Goal: Task Accomplishment & Management: Manage account settings

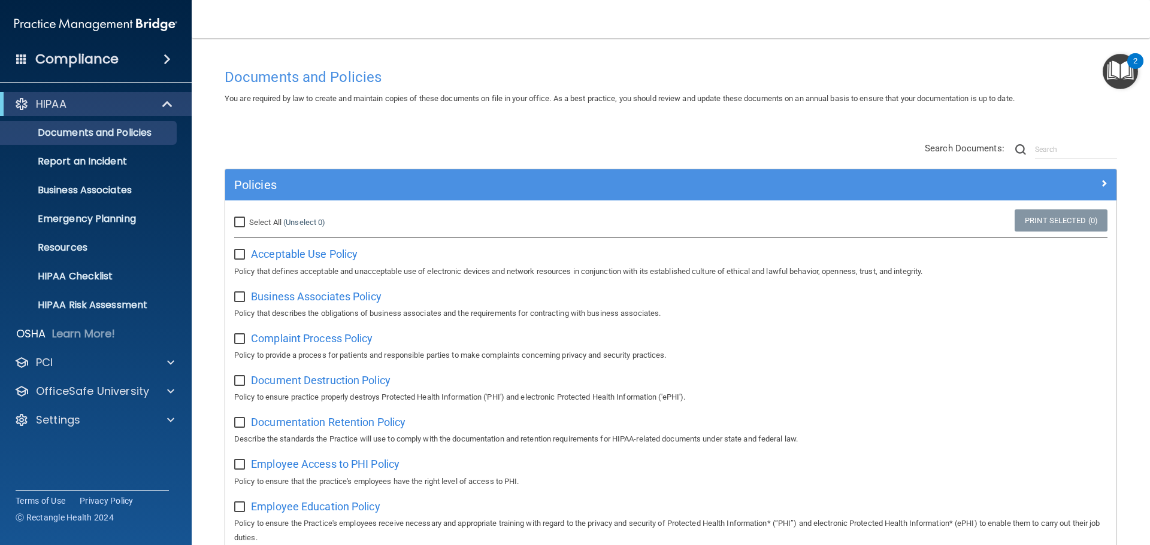
scroll to position [60, 0]
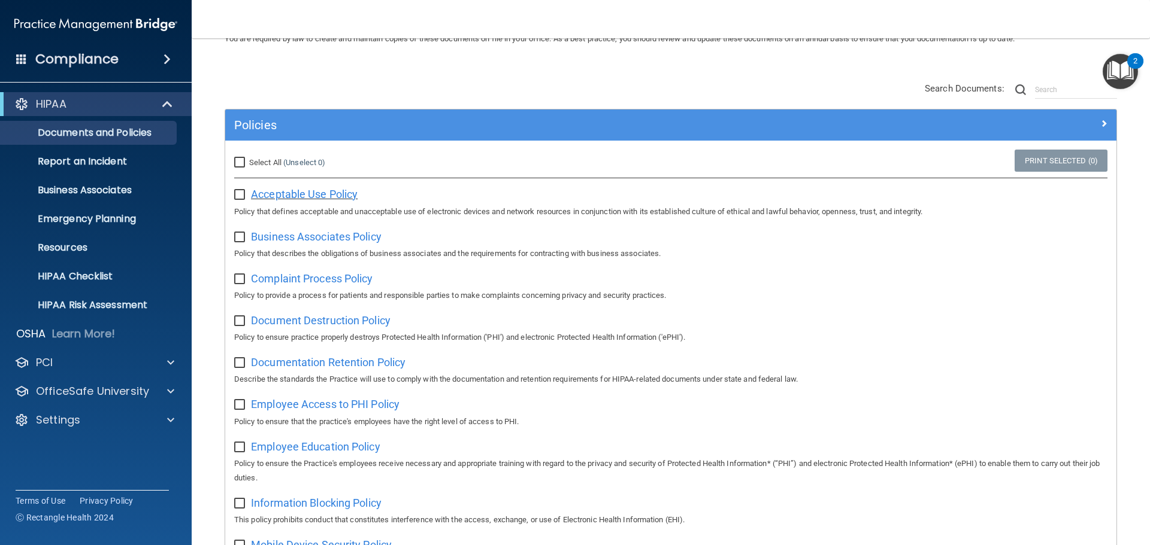
click at [288, 196] on span "Acceptable Use Policy" at bounding box center [304, 194] width 107 height 13
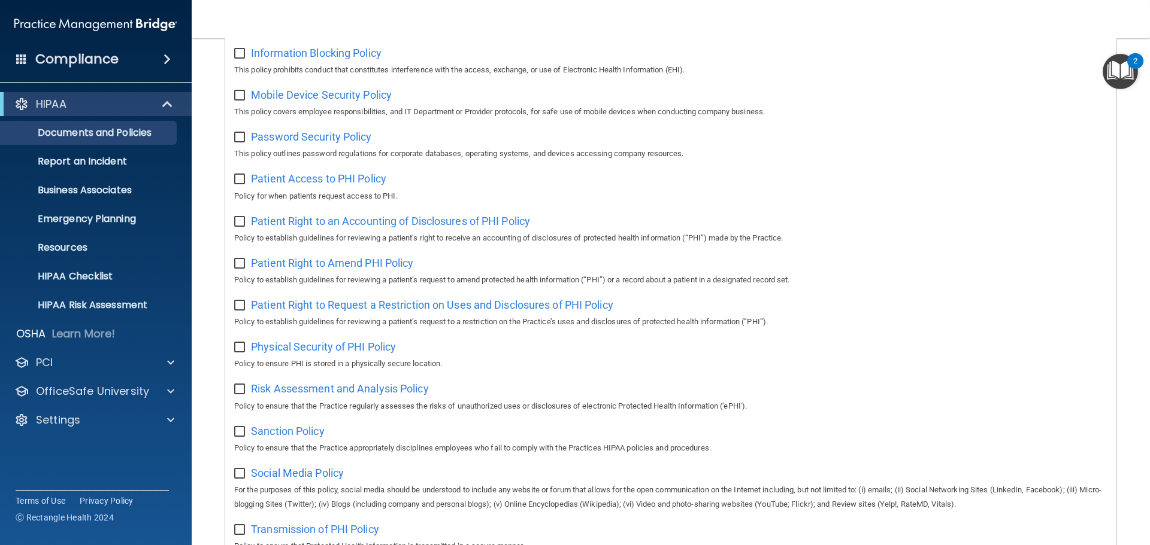
scroll to position [599, 0]
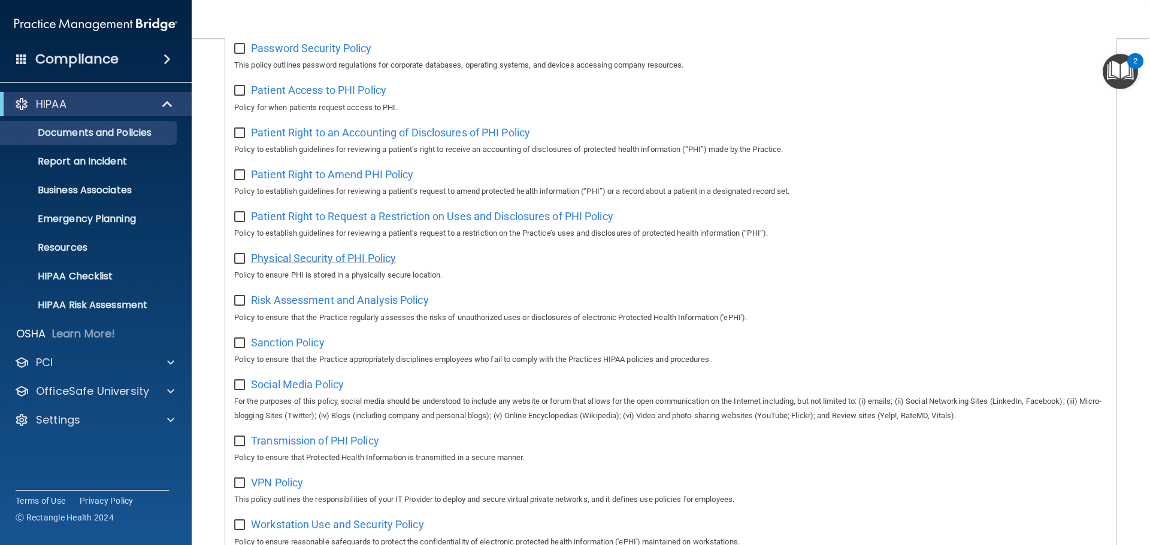
click at [316, 265] on span "Physical Security of PHI Policy" at bounding box center [323, 258] width 145 height 13
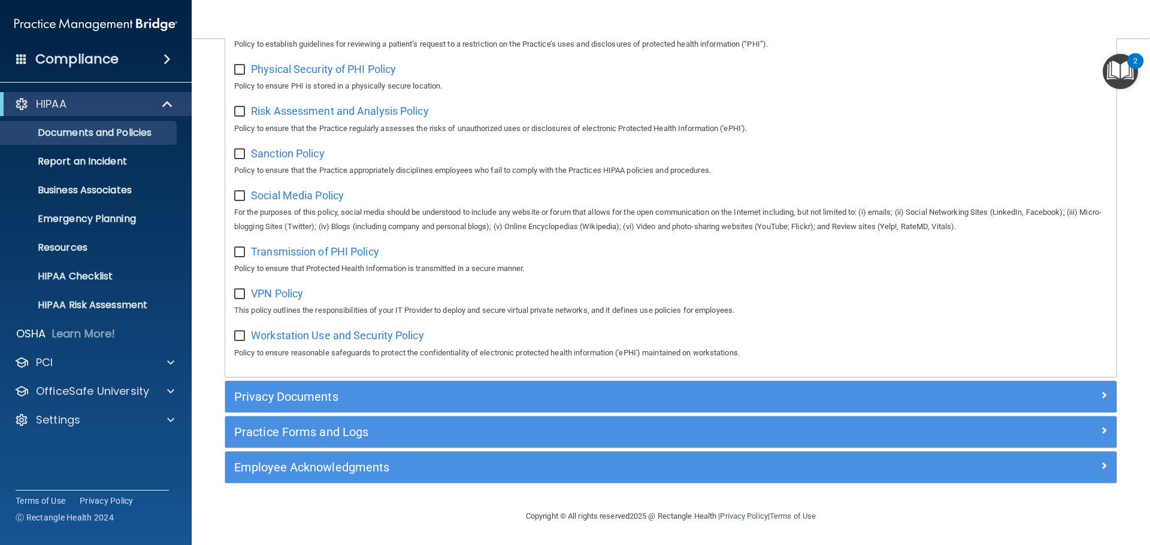
scroll to position [801, 0]
click at [168, 361] on span at bounding box center [170, 363] width 7 height 14
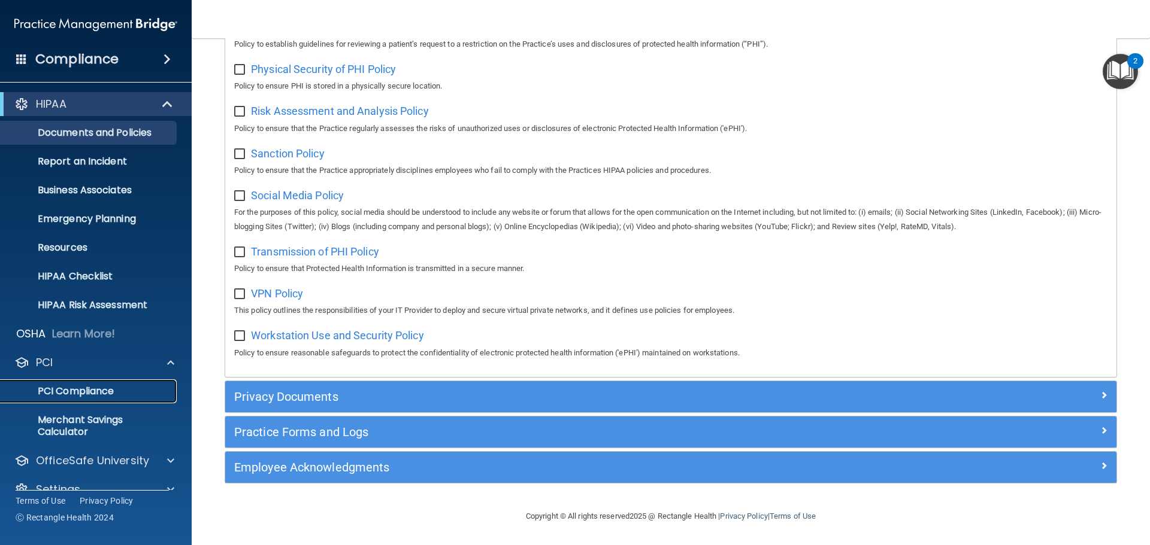
click at [87, 390] on p "PCI Compliance" at bounding box center [89, 392] width 163 height 12
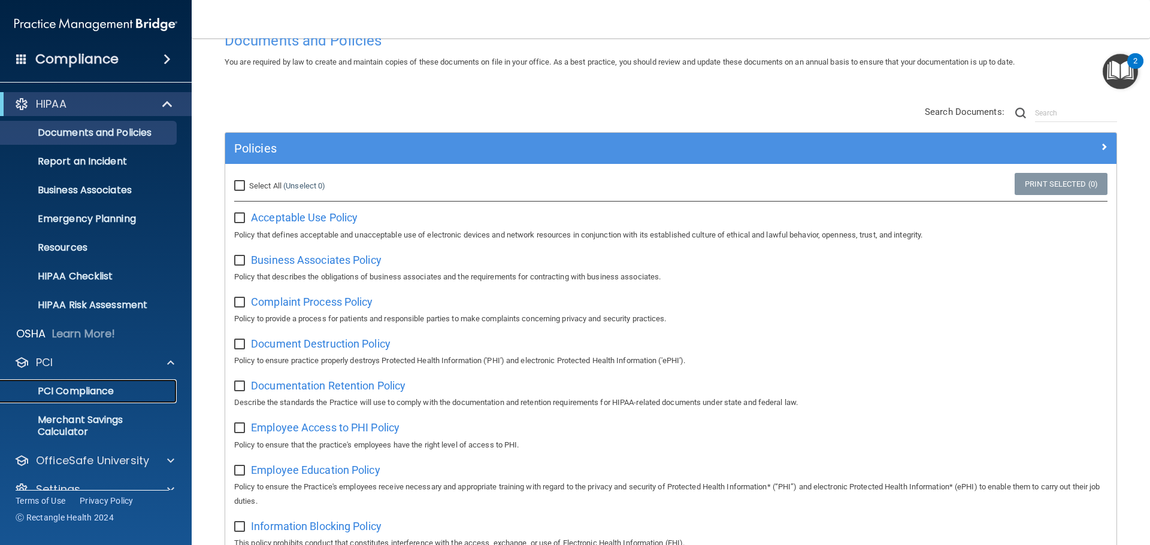
scroll to position [0, 0]
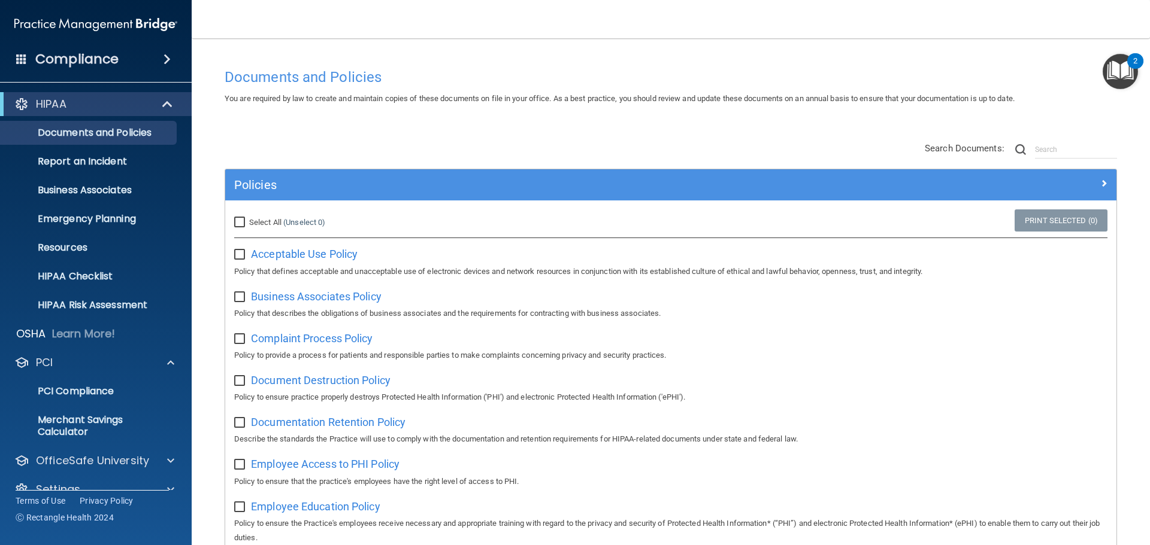
click at [87, 56] on h4 "Compliance" at bounding box center [76, 59] width 83 height 17
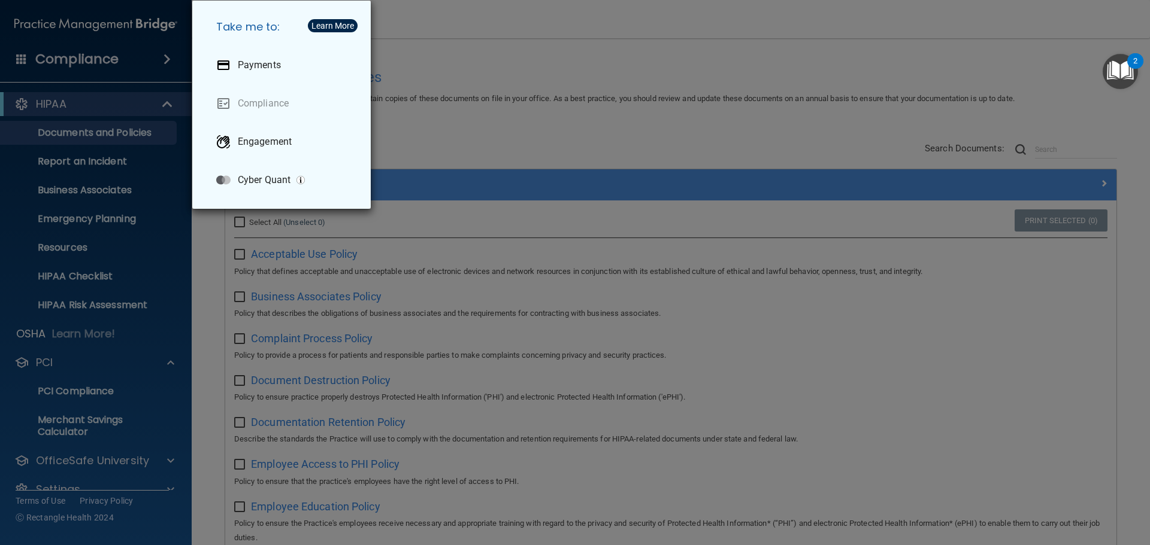
click at [553, 50] on div "Take me to: Payments Compliance Engagement Cyber Quant" at bounding box center [575, 272] width 1150 height 545
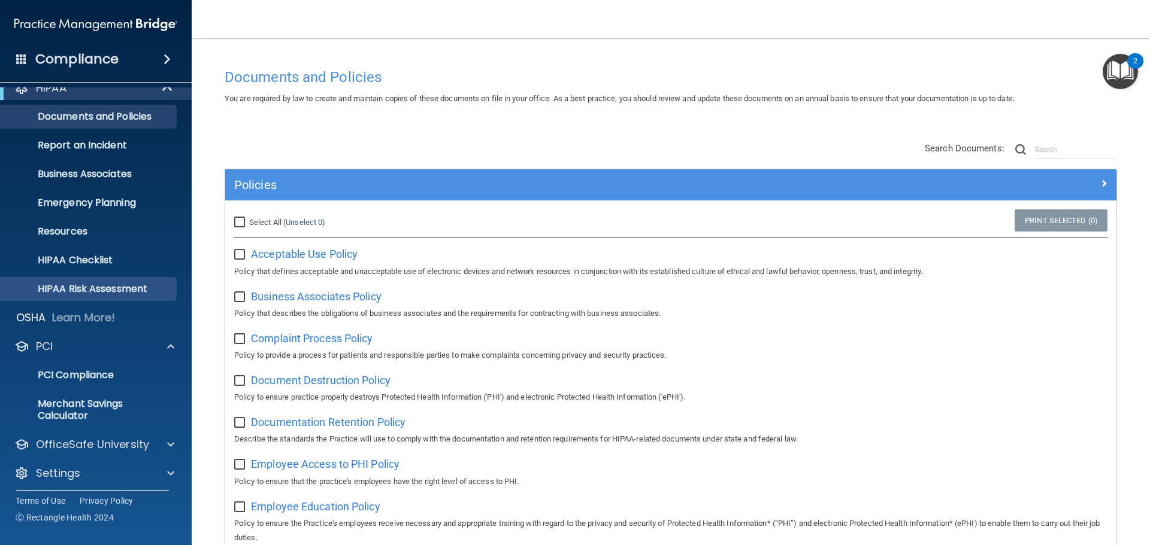
scroll to position [21, 0]
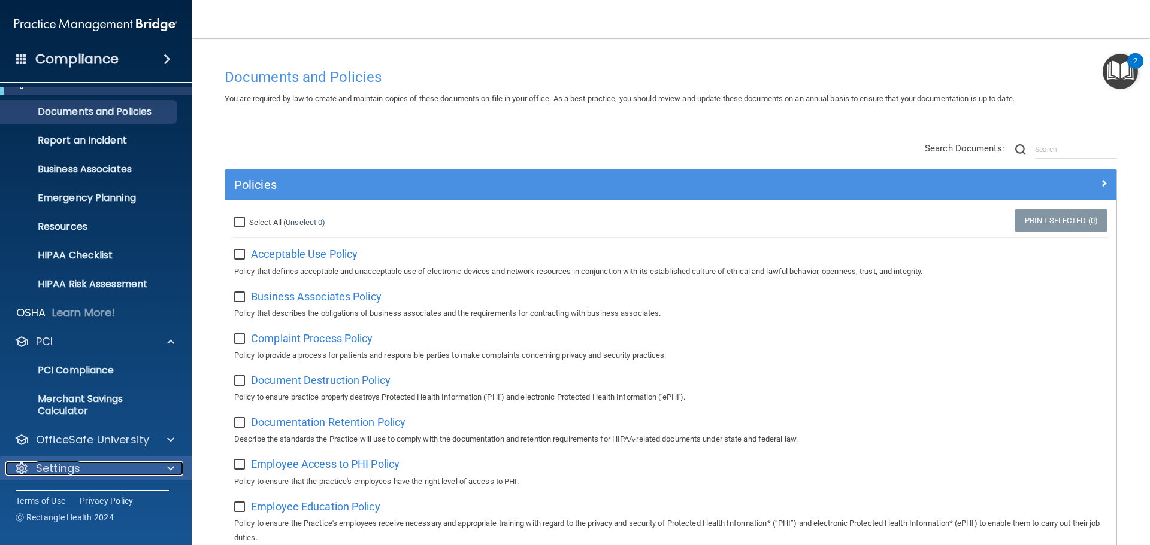
click at [158, 474] on div at bounding box center [169, 469] width 30 height 14
click at [66, 468] on p "Settings" at bounding box center [58, 469] width 44 height 14
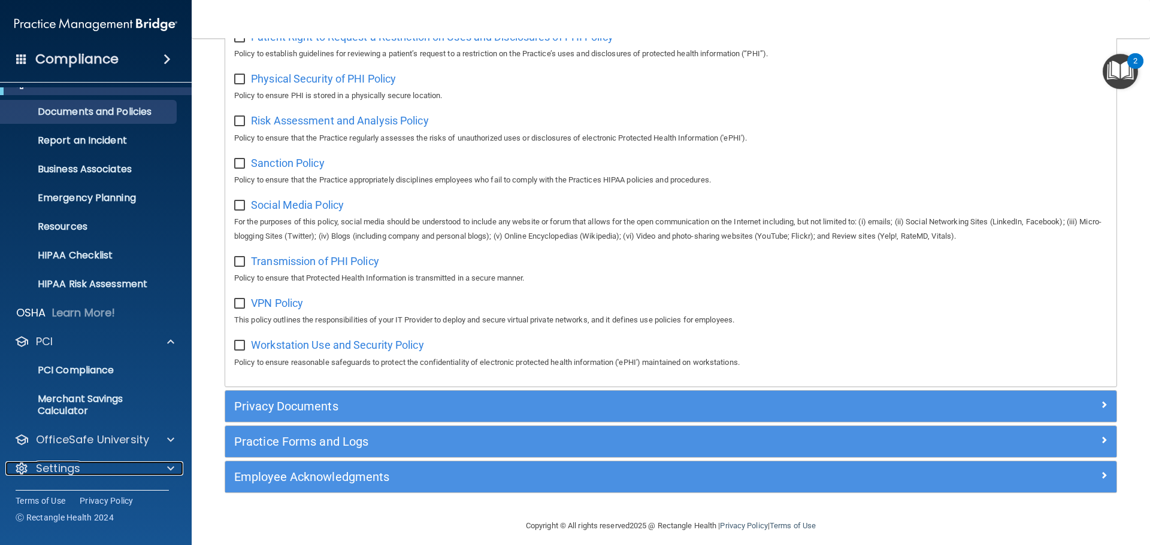
scroll to position [801, 0]
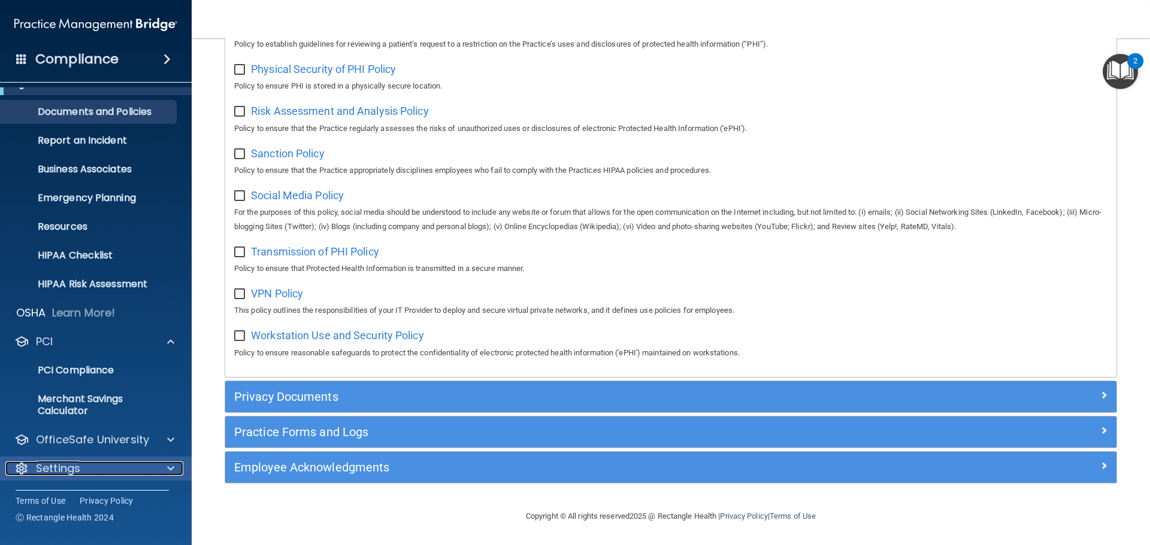
click at [175, 468] on div at bounding box center [169, 469] width 30 height 14
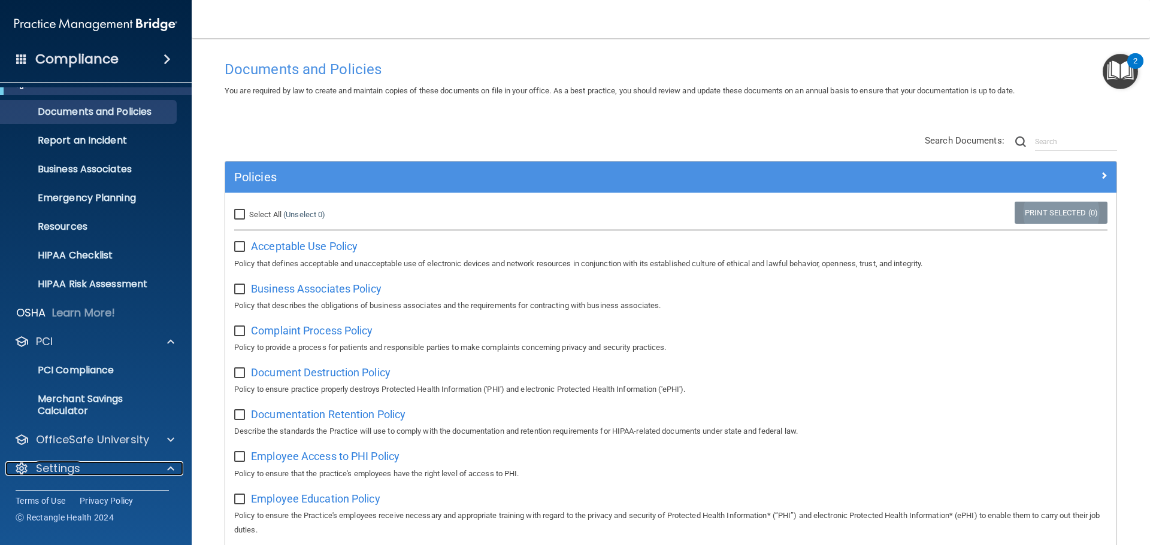
scroll to position [0, 0]
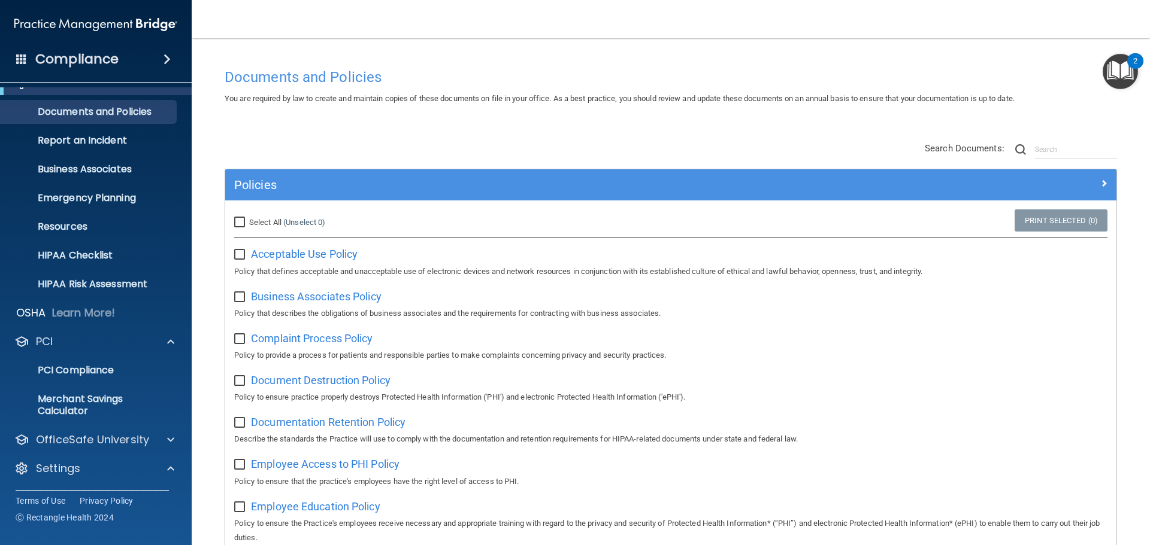
click at [1132, 60] on div "2" at bounding box center [1135, 61] width 16 height 16
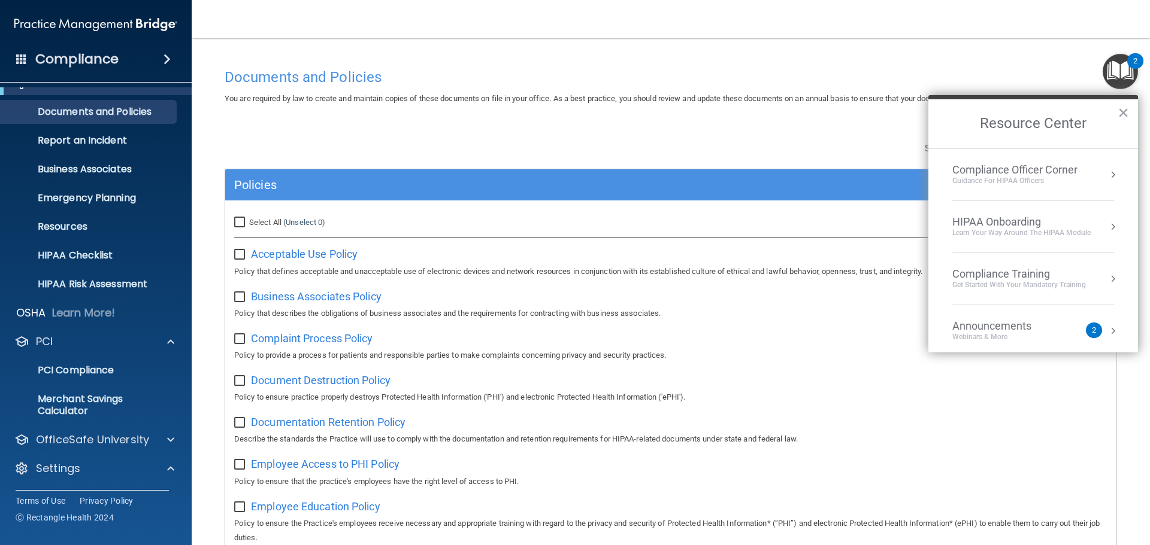
click at [1086, 335] on div "2" at bounding box center [1094, 331] width 16 height 16
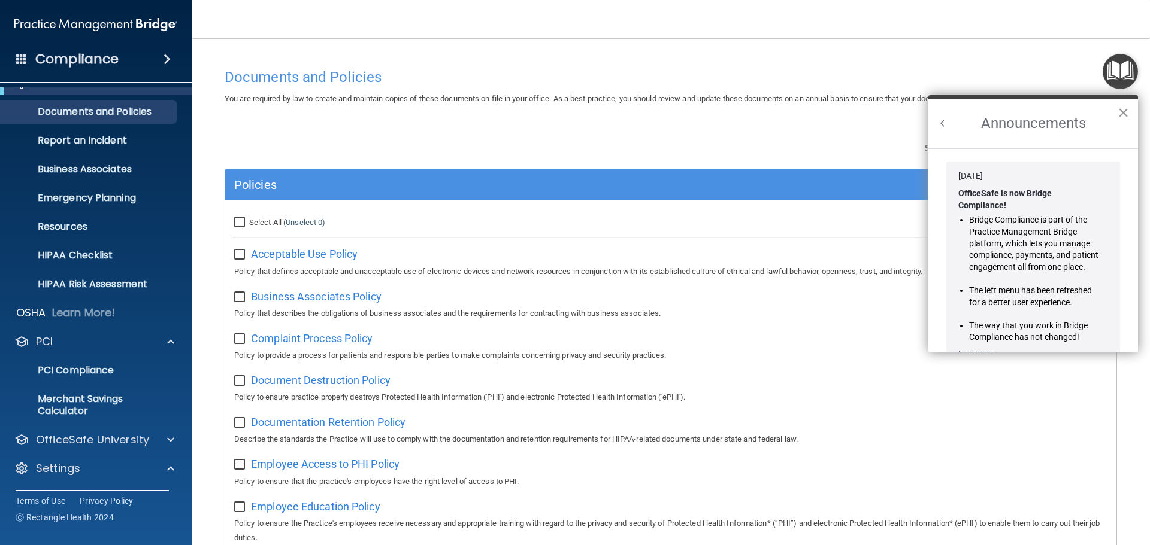
click at [1124, 111] on button "×" at bounding box center [1122, 112] width 11 height 19
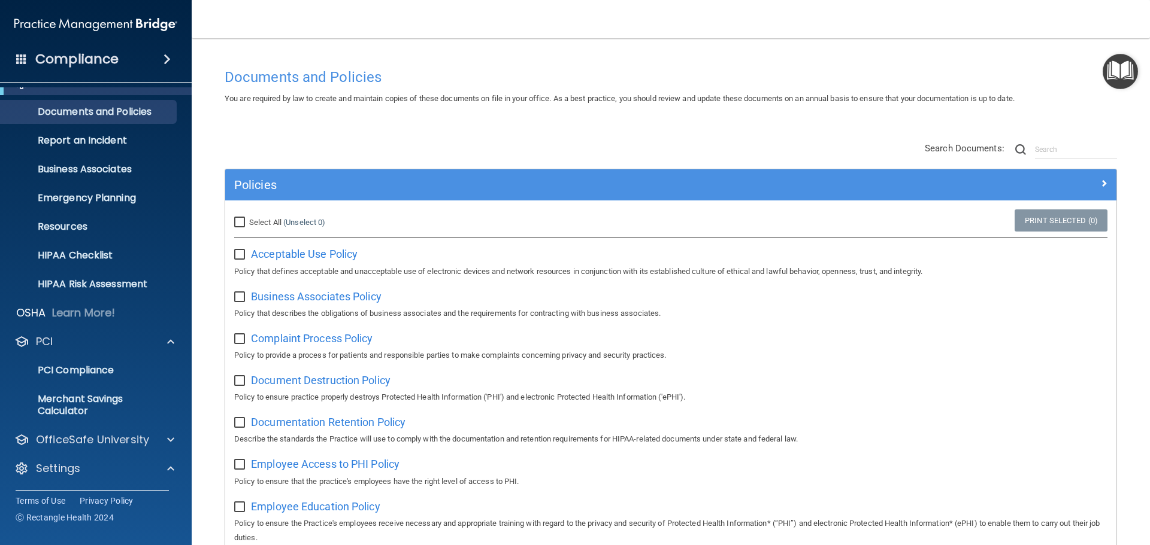
click at [23, 56] on span at bounding box center [21, 58] width 11 height 11
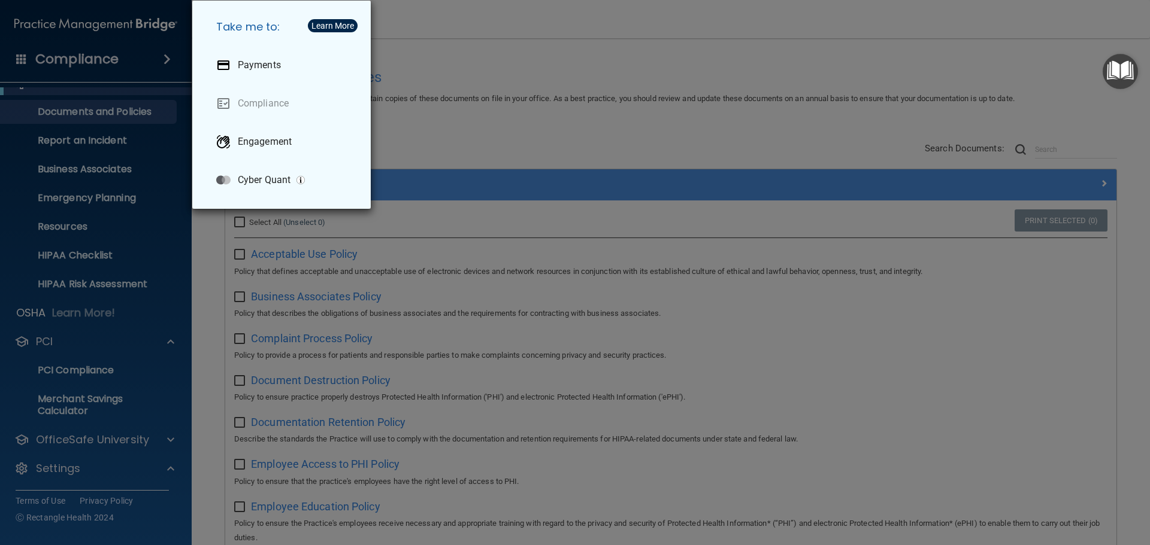
click at [958, 49] on div "Take me to: Payments Compliance Engagement Cyber Quant" at bounding box center [575, 272] width 1150 height 545
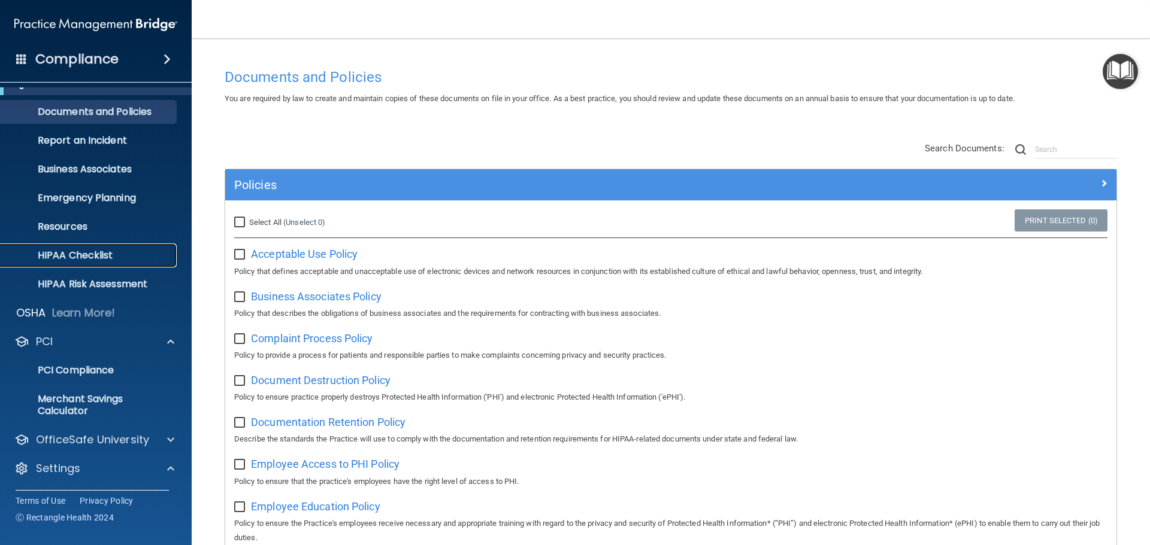
click at [75, 259] on p "HIPAA Checklist" at bounding box center [89, 256] width 163 height 12
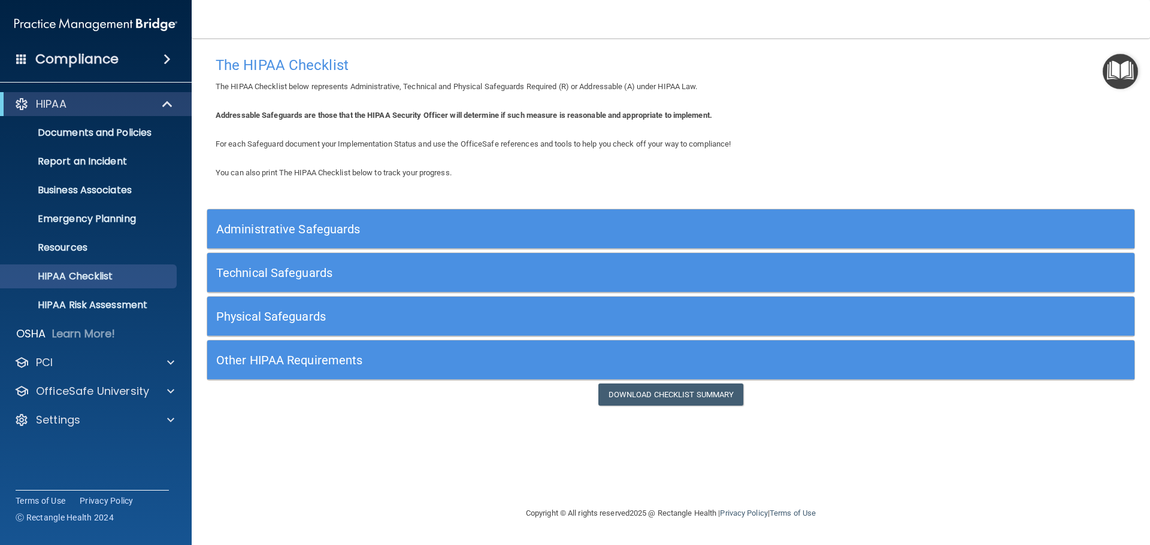
click at [259, 229] on h5 "Administrative Safeguards" at bounding box center [554, 229] width 677 height 13
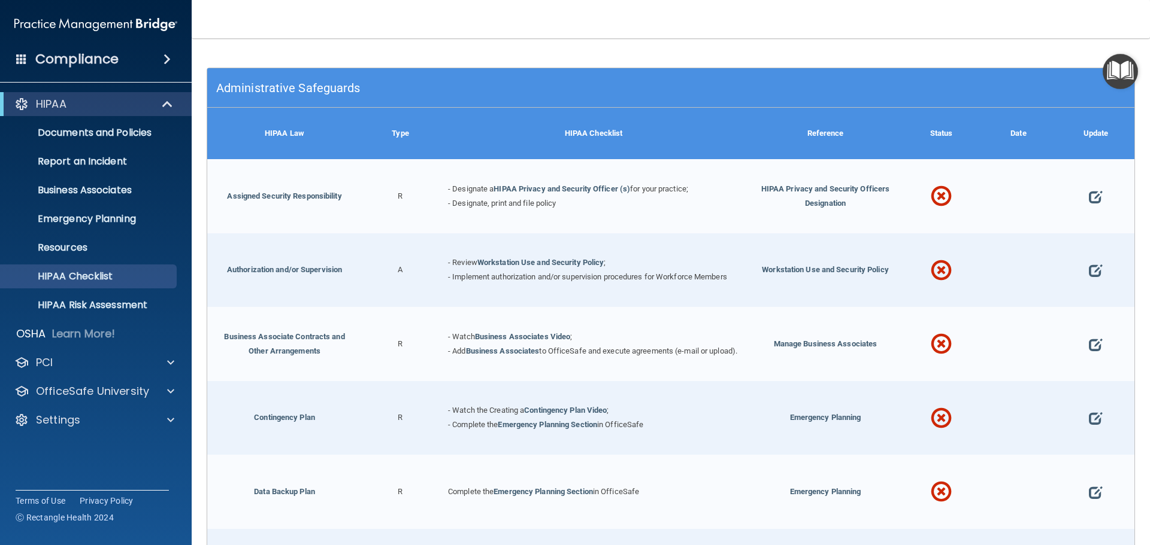
scroll to position [120, 0]
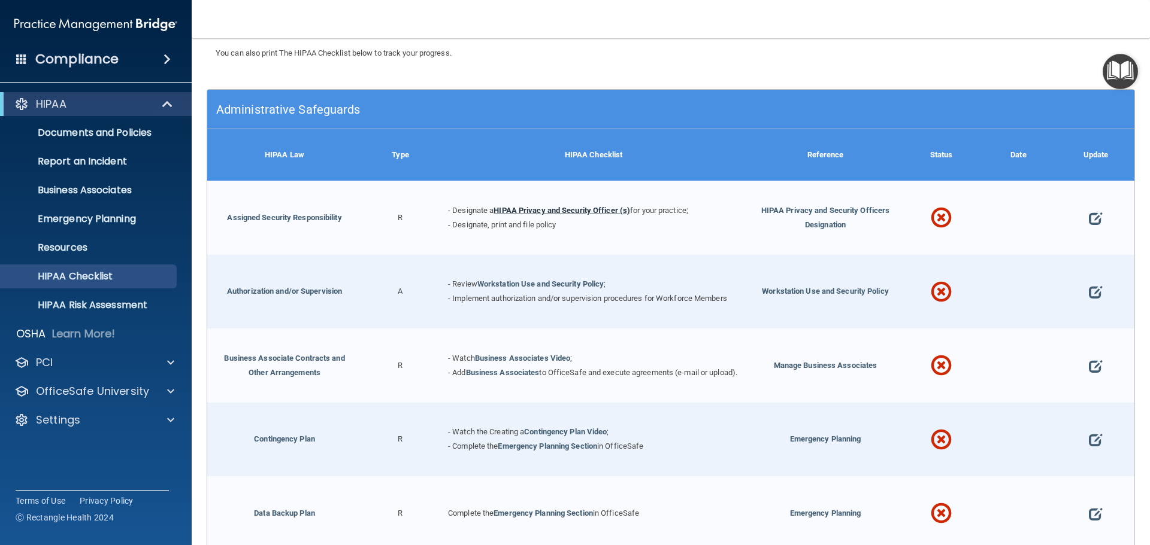
click at [569, 210] on link "HIPAA Privacy and Security Officer (s)" at bounding box center [561, 210] width 137 height 9
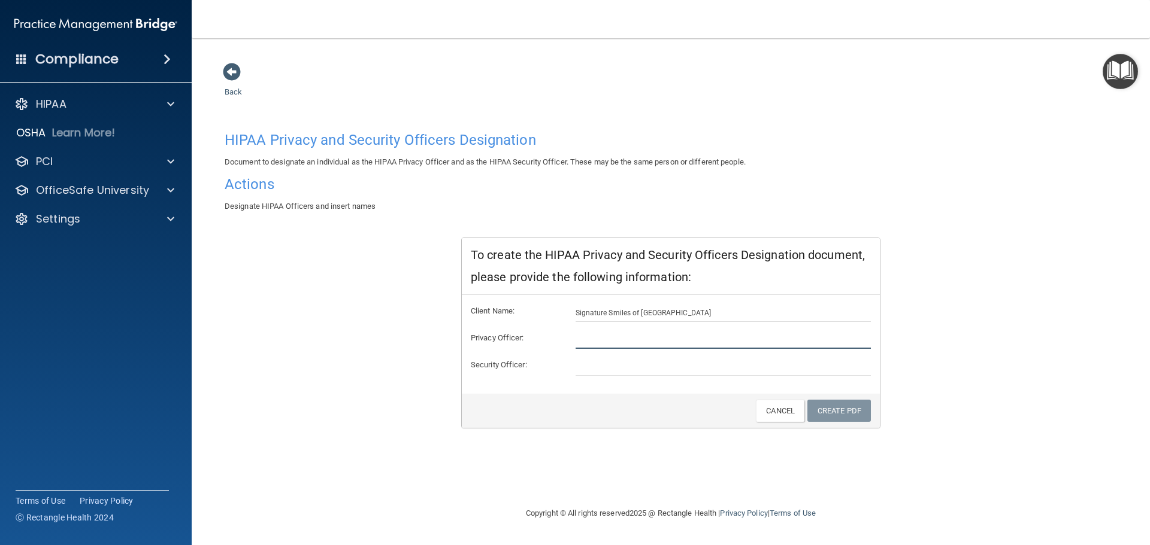
click at [613, 331] on input "text" at bounding box center [723, 340] width 296 height 18
type input "[PERSON_NAME]"
click at [604, 368] on input "text" at bounding box center [723, 367] width 296 height 18
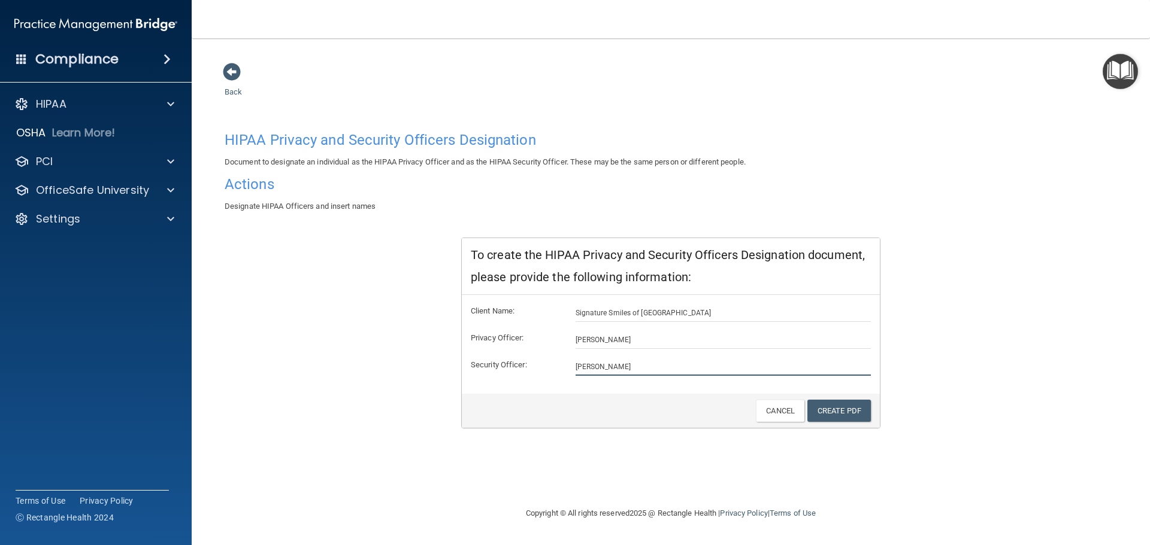
type input "[PERSON_NAME]"
click at [983, 390] on div "HIPAA Privacy and Security Officers Designation Document to designate an indivi…" at bounding box center [671, 277] width 892 height 303
click at [850, 419] on link "Create PDF" at bounding box center [838, 411] width 63 height 22
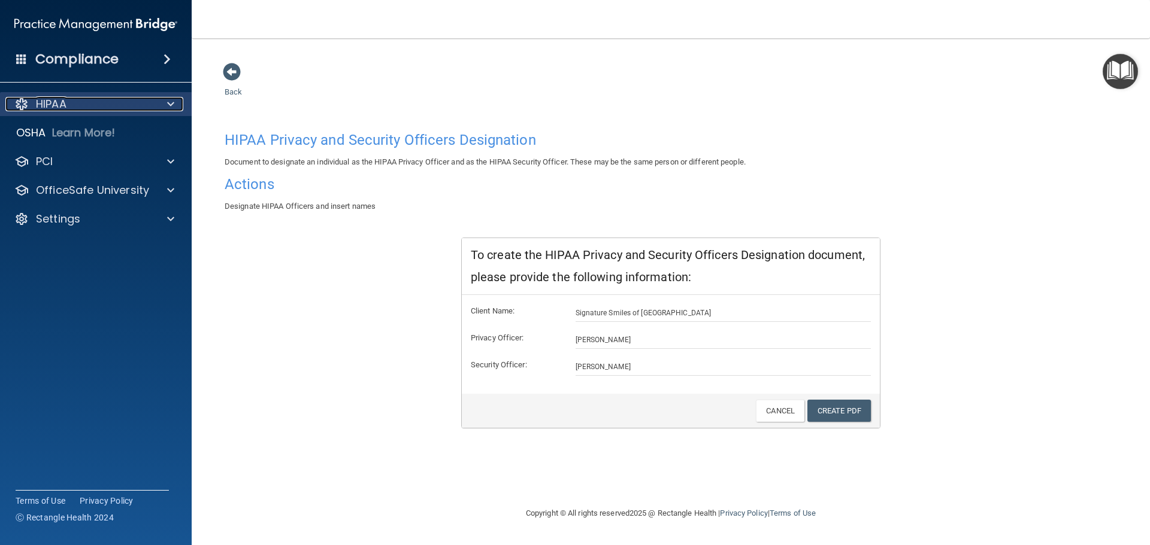
click at [171, 104] on span at bounding box center [170, 104] width 7 height 14
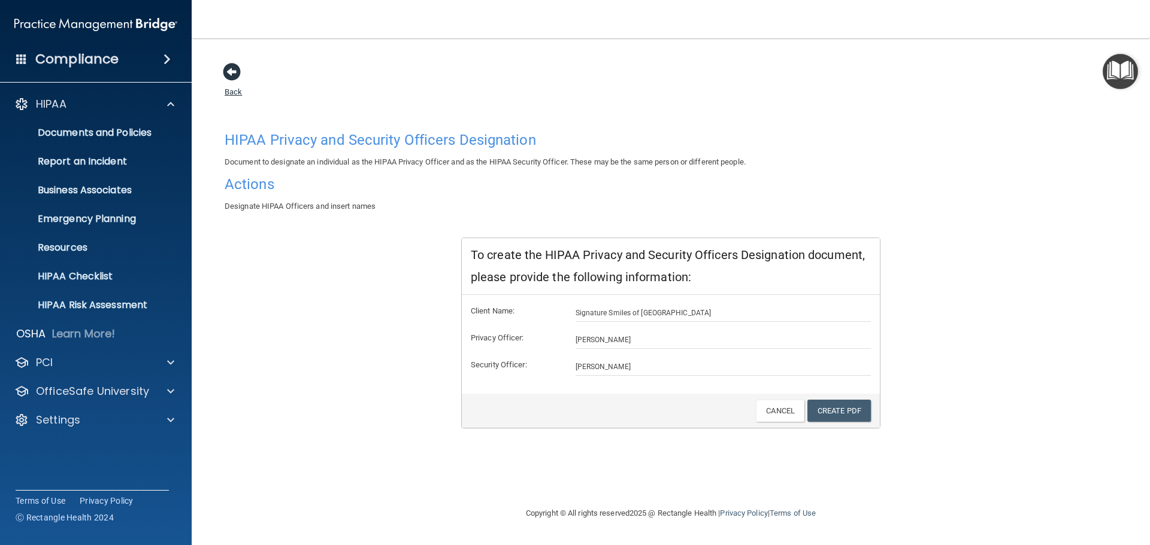
click at [229, 72] on span at bounding box center [232, 72] width 18 height 18
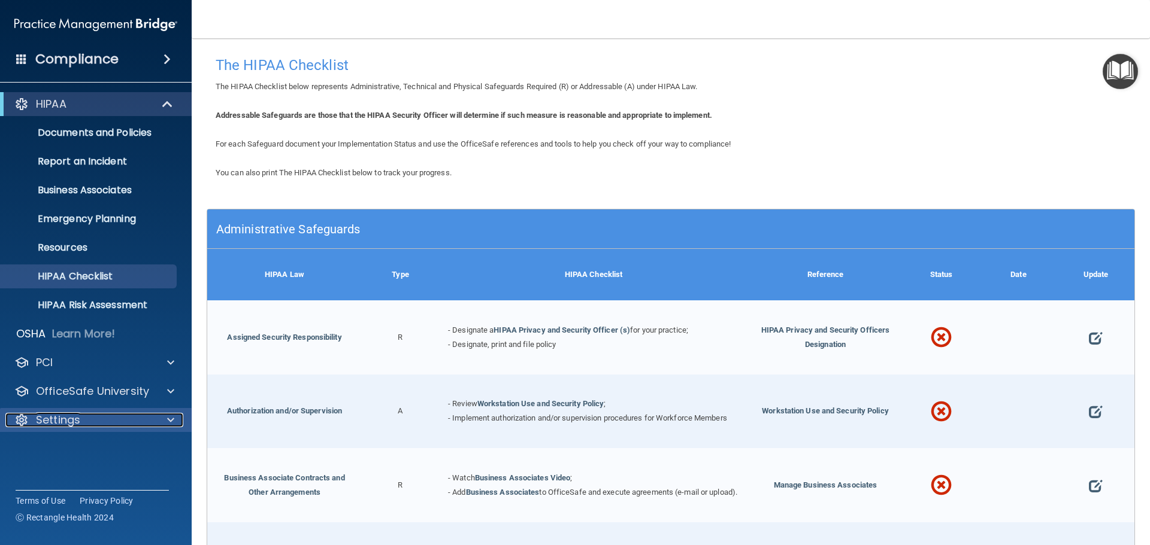
click at [164, 423] on div at bounding box center [169, 420] width 30 height 14
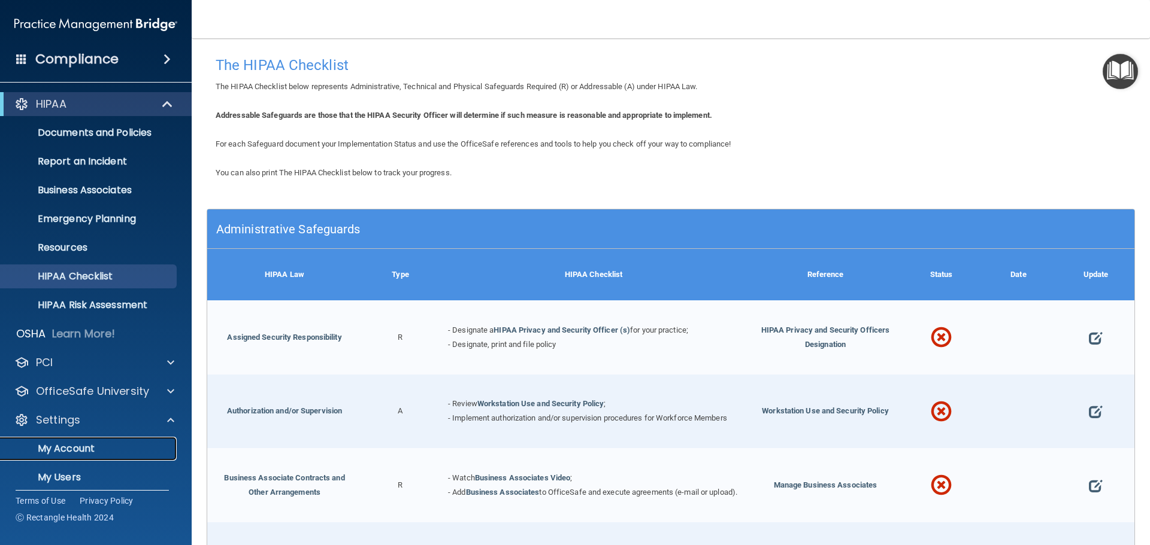
click at [85, 444] on p "My Account" at bounding box center [89, 449] width 163 height 12
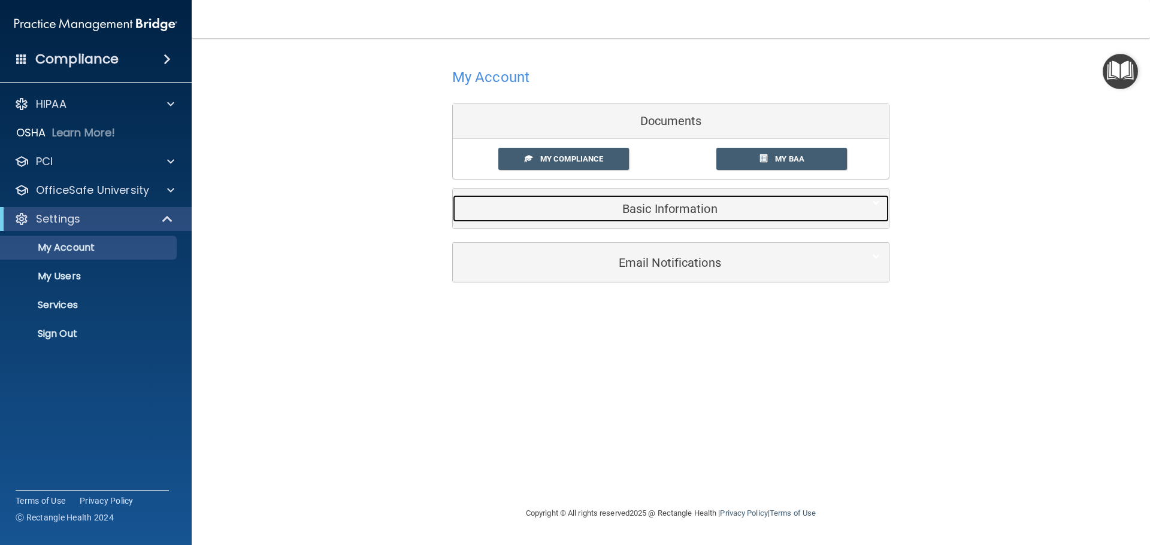
click at [655, 210] on h5 "Basic Information" at bounding box center [652, 208] width 381 height 13
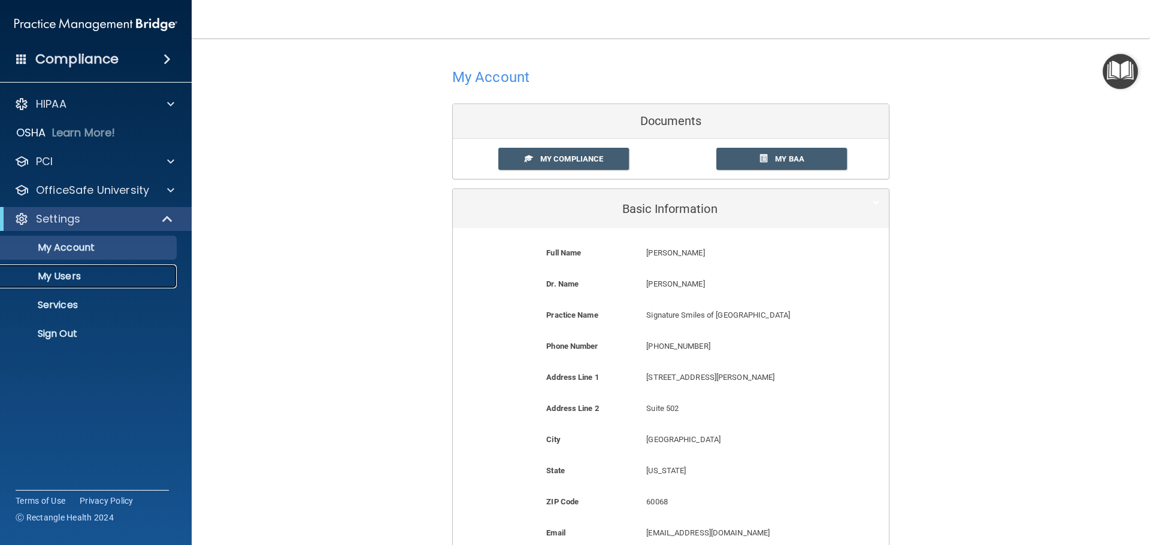
click at [61, 281] on p "My Users" at bounding box center [89, 277] width 163 height 12
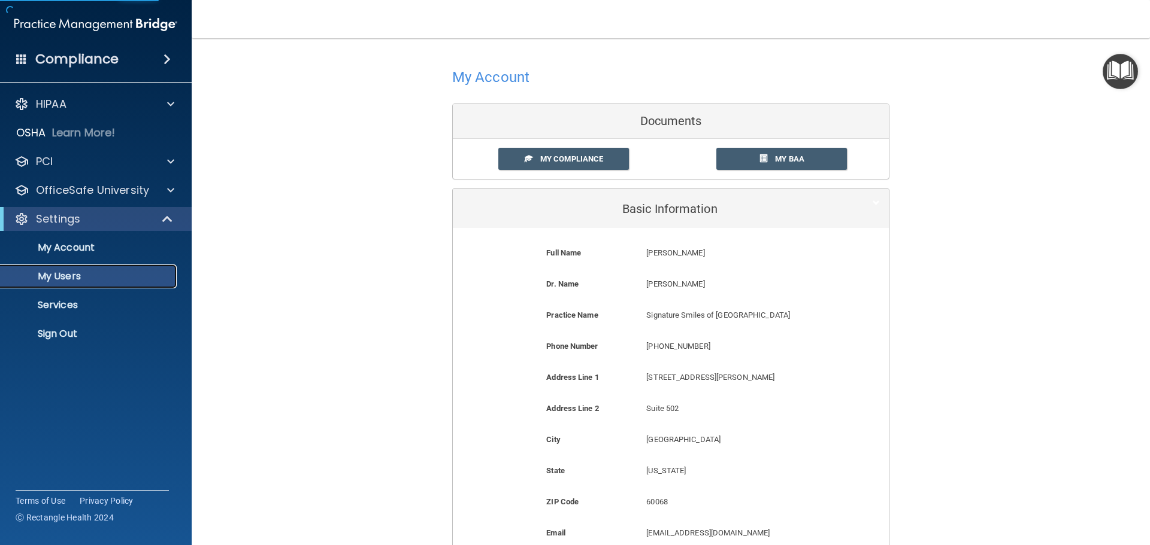
select select "20"
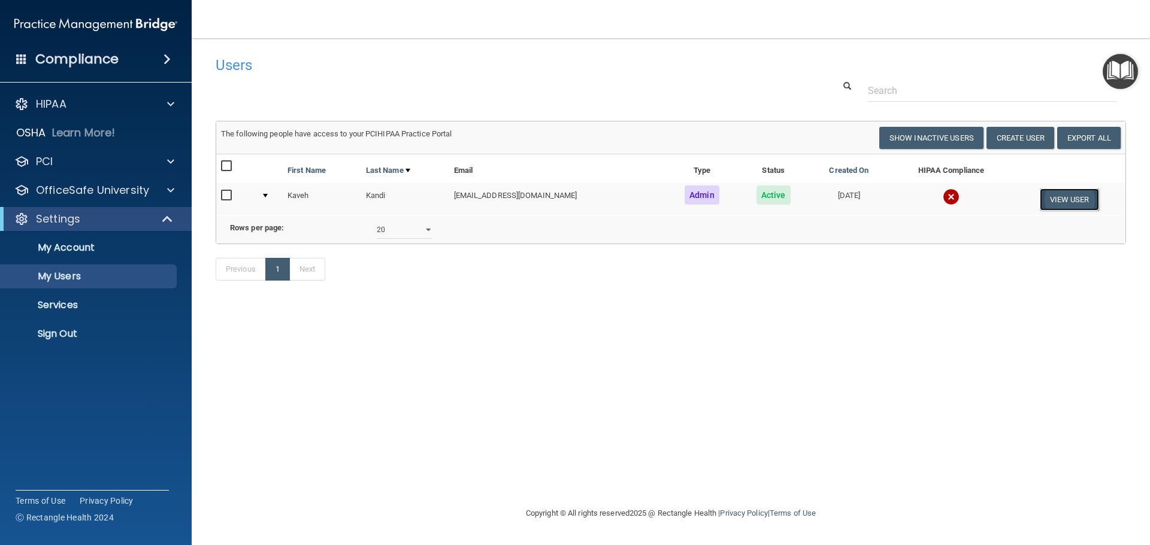
click at [1054, 199] on button "View User" at bounding box center [1068, 200] width 59 height 22
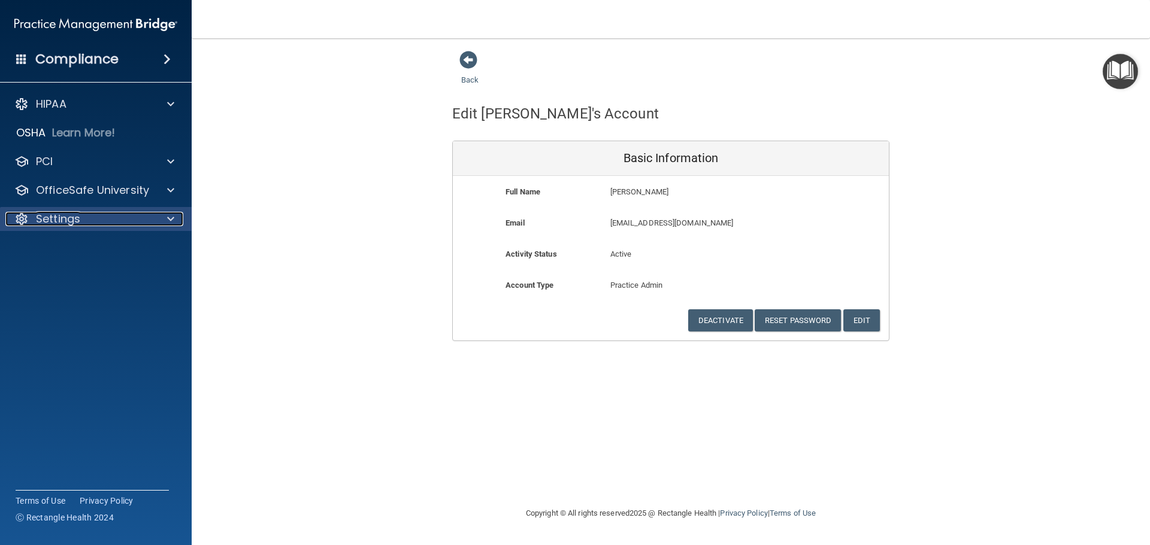
click at [158, 220] on div at bounding box center [169, 219] width 30 height 14
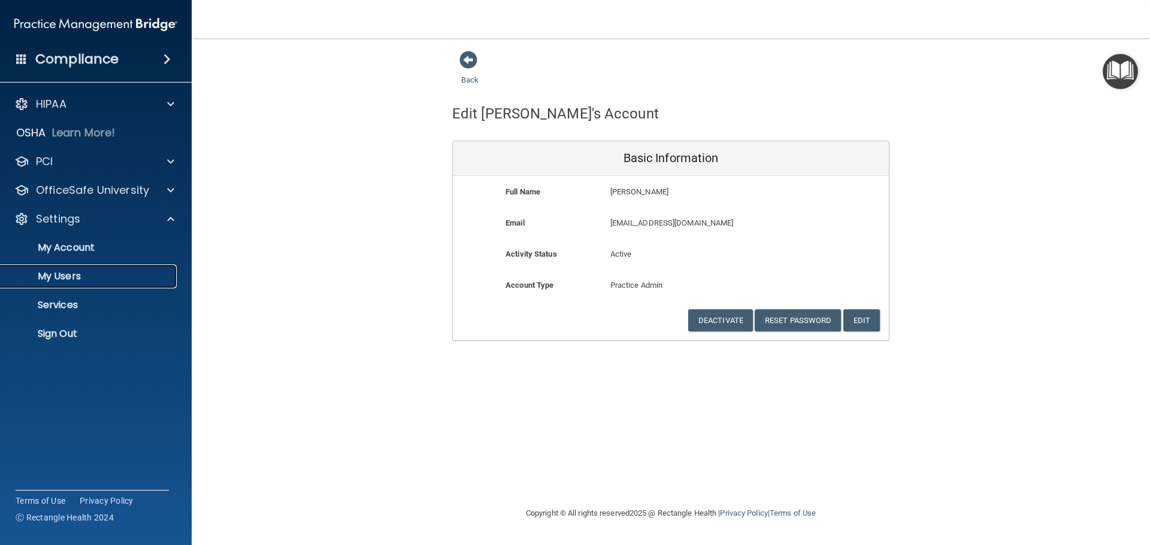
click at [68, 280] on p "My Users" at bounding box center [89, 277] width 163 height 12
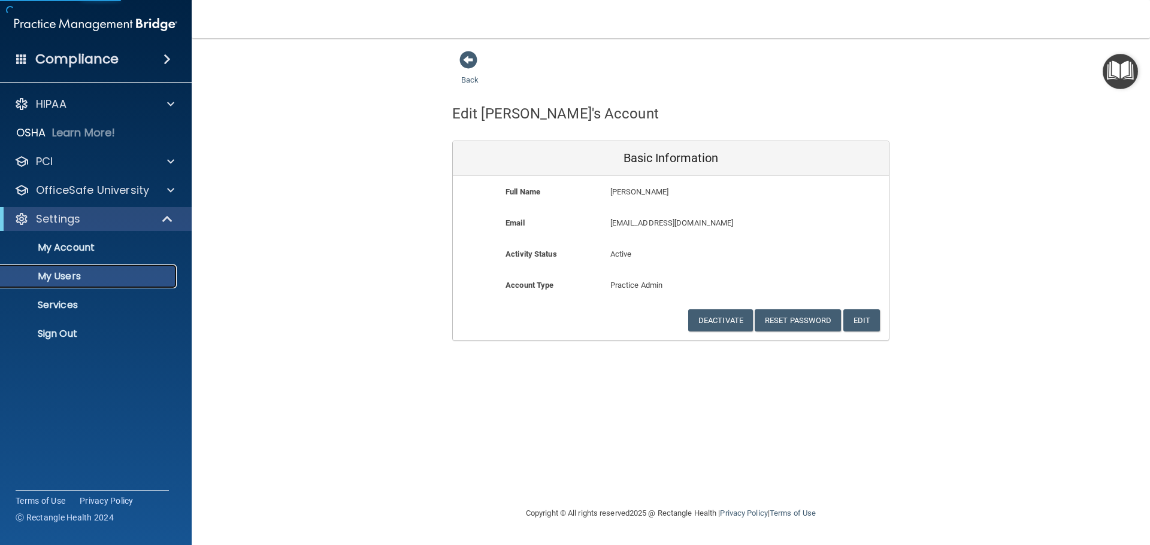
select select "20"
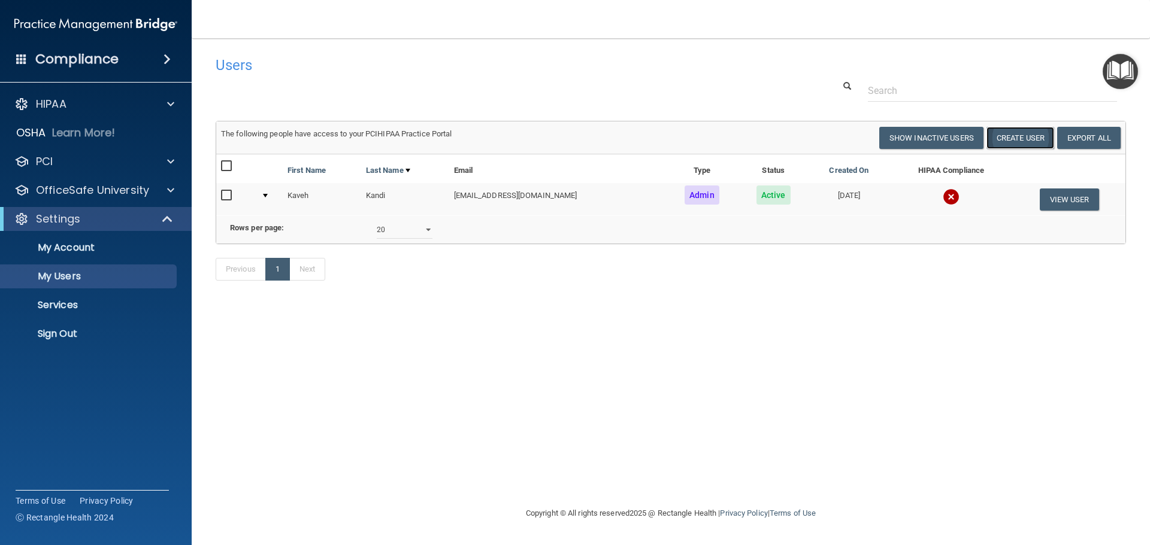
click at [1010, 138] on button "Create User" at bounding box center [1020, 138] width 68 height 22
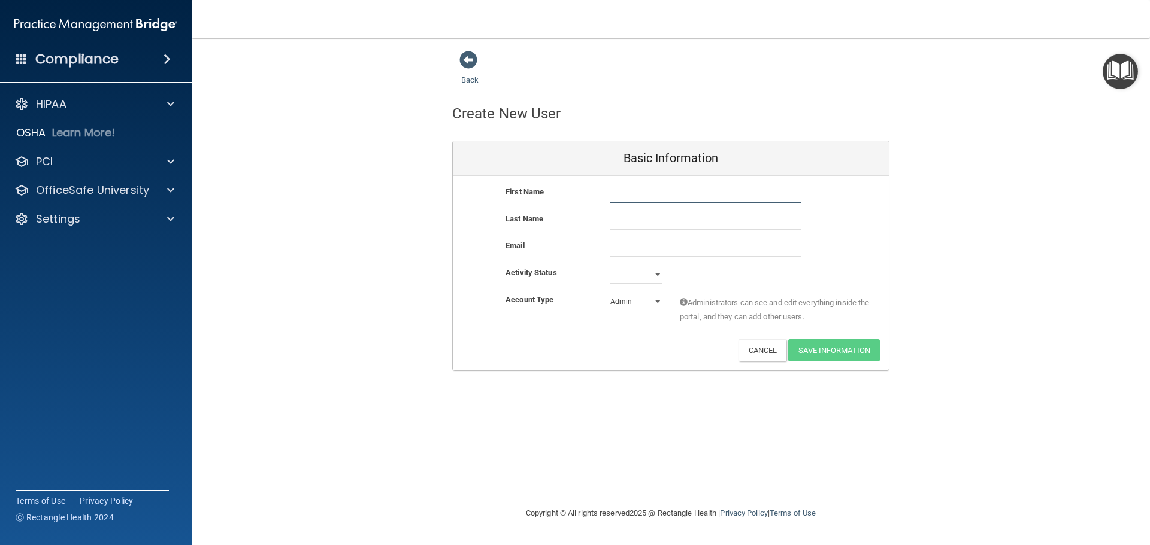
click at [656, 193] on input "text" at bounding box center [705, 194] width 191 height 18
type input "Mehrasa"
click at [641, 224] on input "text" at bounding box center [705, 221] width 191 height 18
type input "Amini"
click at [631, 250] on input "email" at bounding box center [705, 248] width 191 height 18
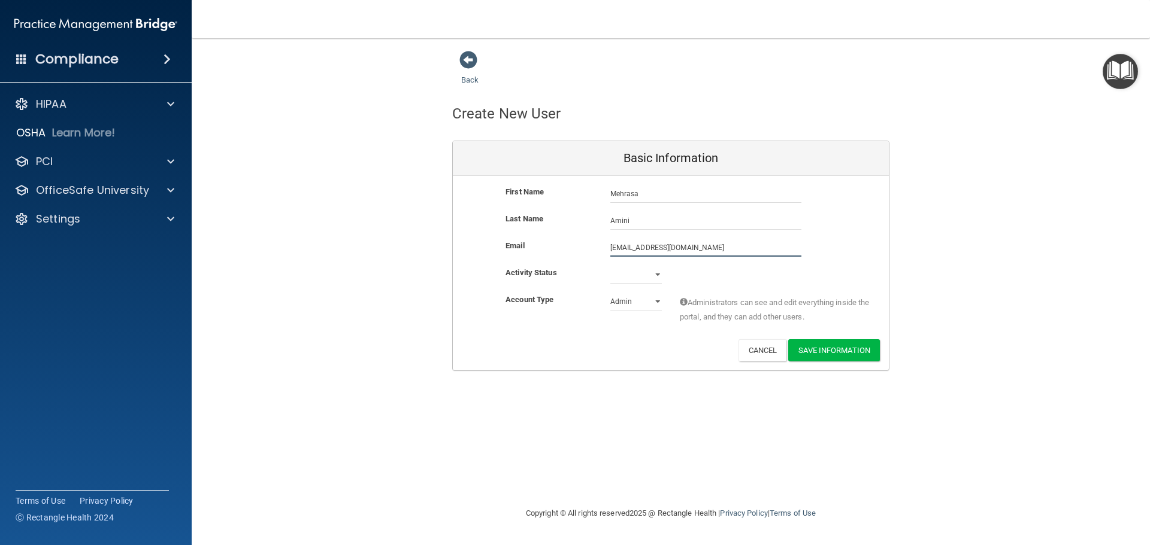
type input "mehrasaamini@yahoo.com"
click at [659, 275] on select "Active Inactive" at bounding box center [635, 275] width 51 height 18
select select "active"
click at [610, 266] on select "Active Inactive" at bounding box center [635, 275] width 51 height 18
click at [656, 301] on select "Admin Member" at bounding box center [635, 302] width 51 height 18
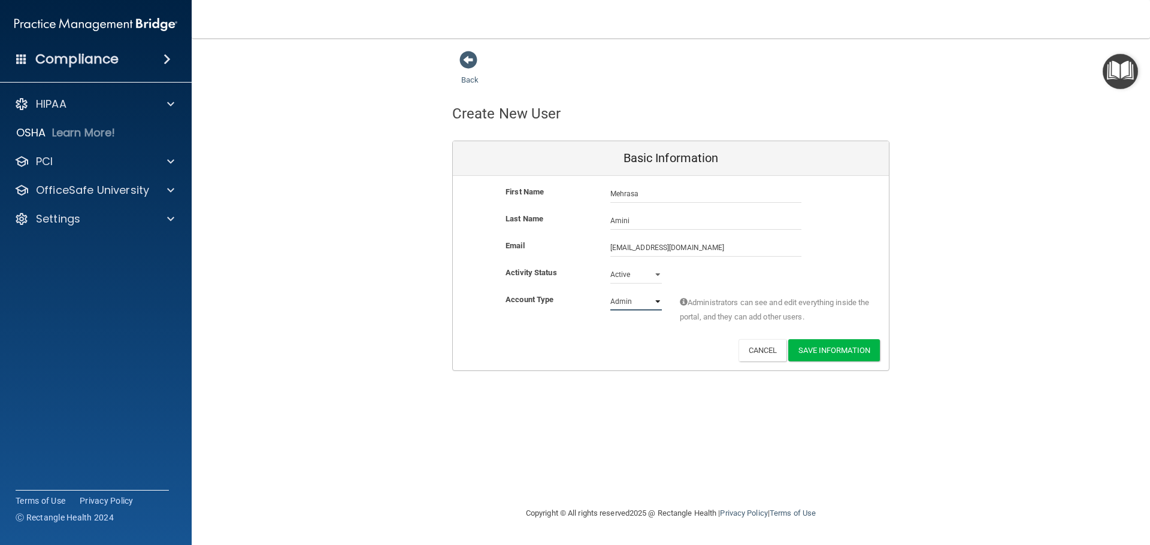
select select "practice_member"
click at [610, 293] on select "Admin Member" at bounding box center [635, 302] width 51 height 18
click at [830, 344] on button "Save Information" at bounding box center [834, 350] width 92 height 22
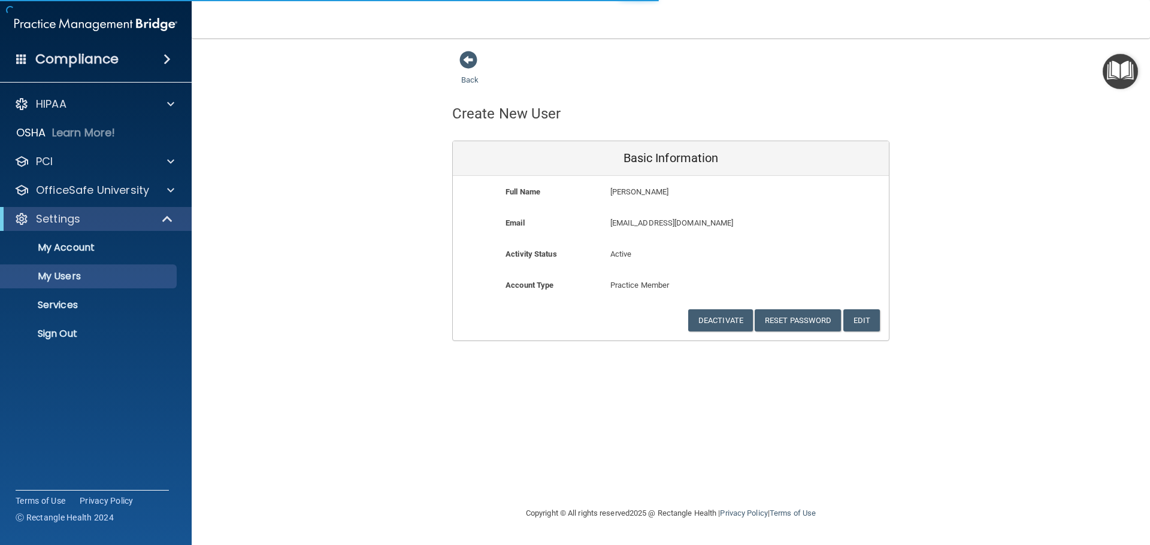
select select "20"
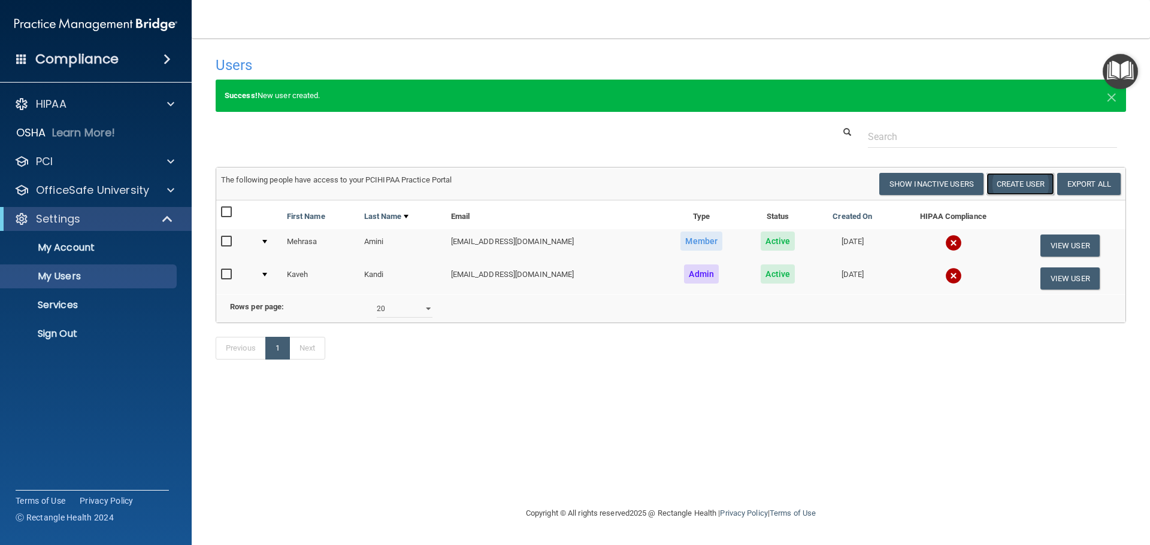
click at [1015, 182] on button "Create User" at bounding box center [1020, 184] width 68 height 22
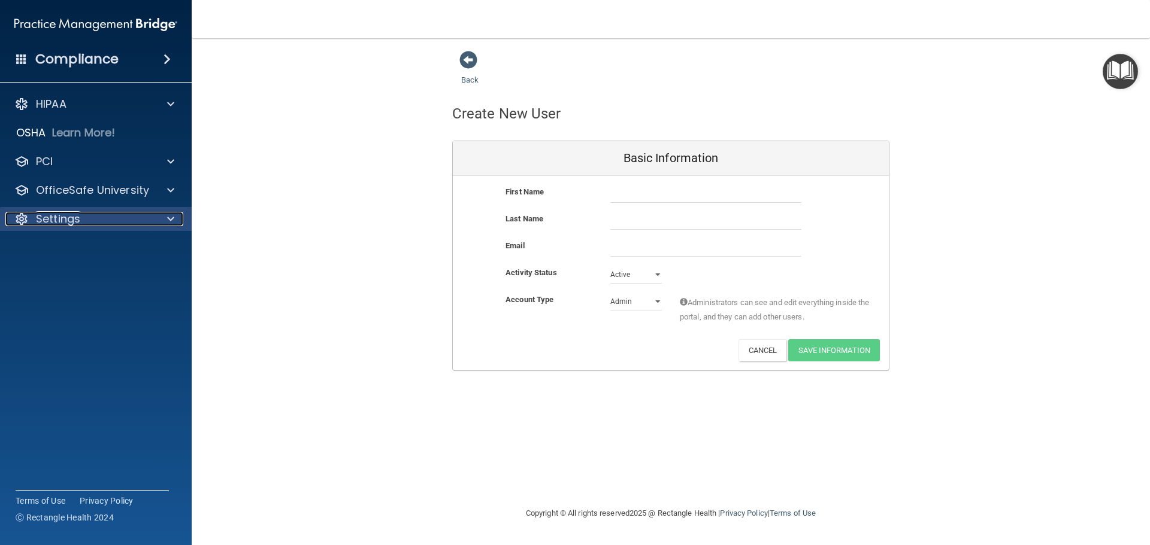
click at [169, 220] on span at bounding box center [170, 219] width 7 height 14
